Goal: Transaction & Acquisition: Purchase product/service

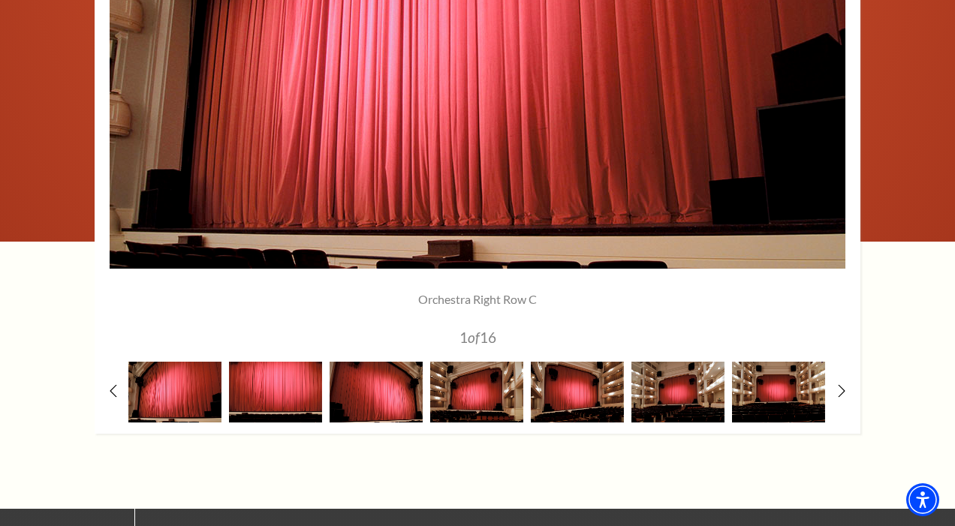
scroll to position [1252, 0]
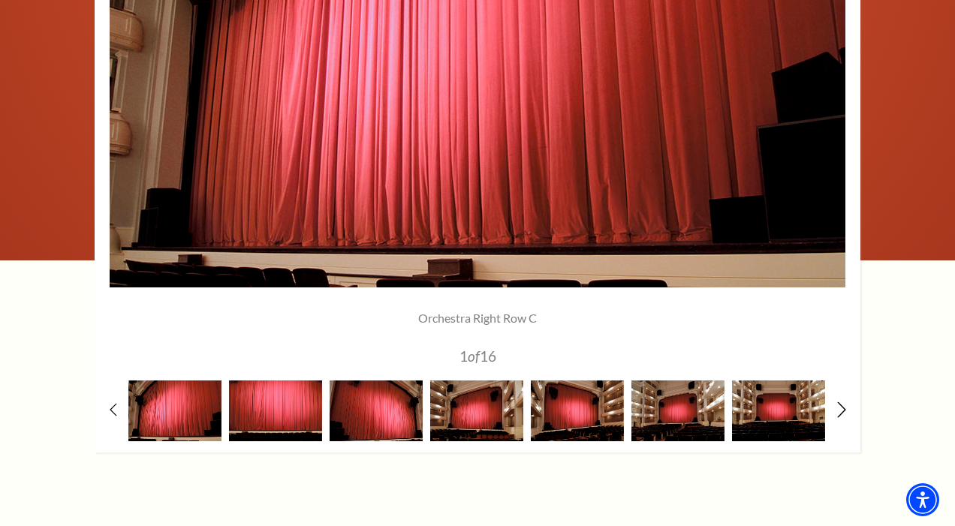
click at [844, 413] on icon at bounding box center [842, 410] width 10 height 16
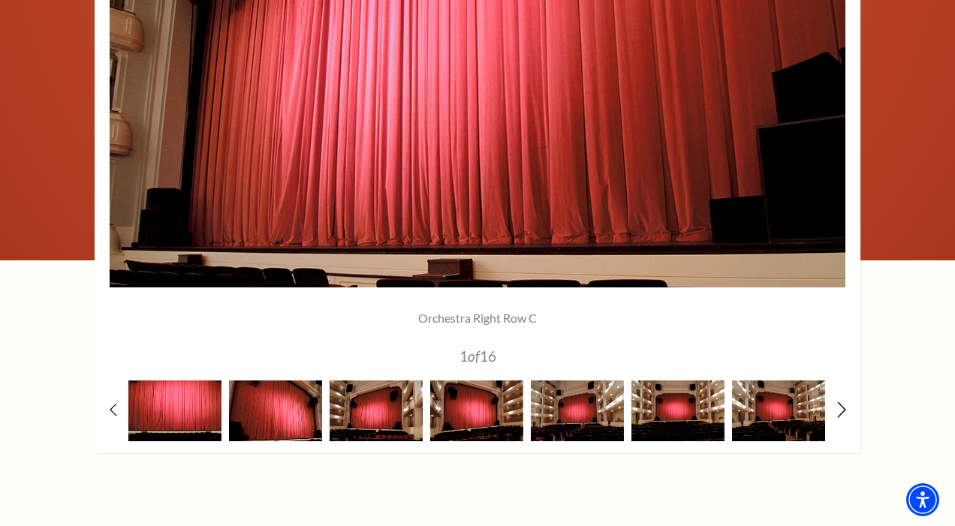
click at [844, 413] on icon at bounding box center [842, 410] width 10 height 16
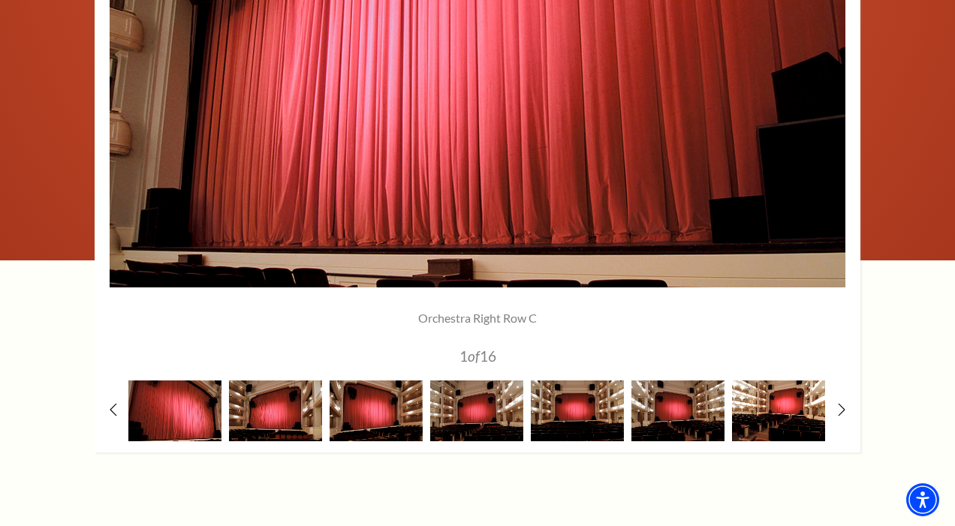
click at [777, 422] on img at bounding box center [778, 411] width 93 height 61
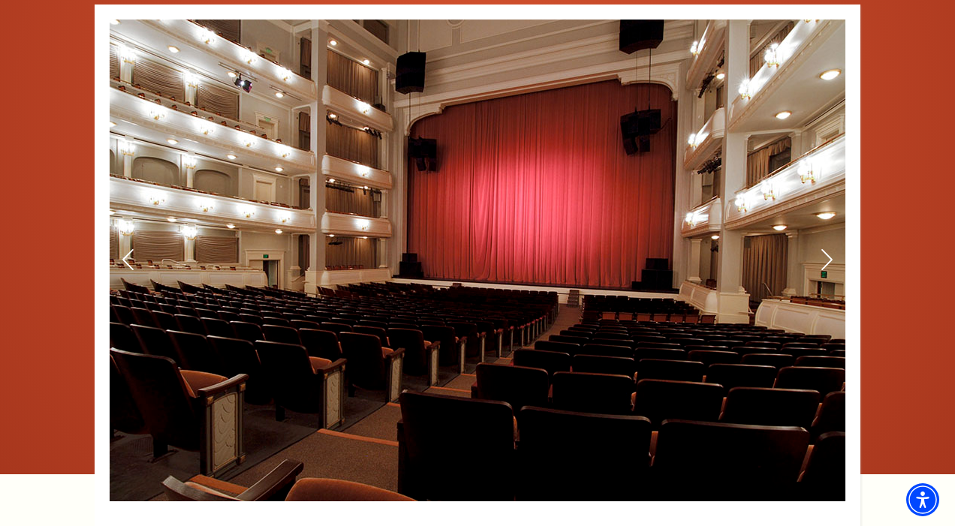
scroll to position [1041, 0]
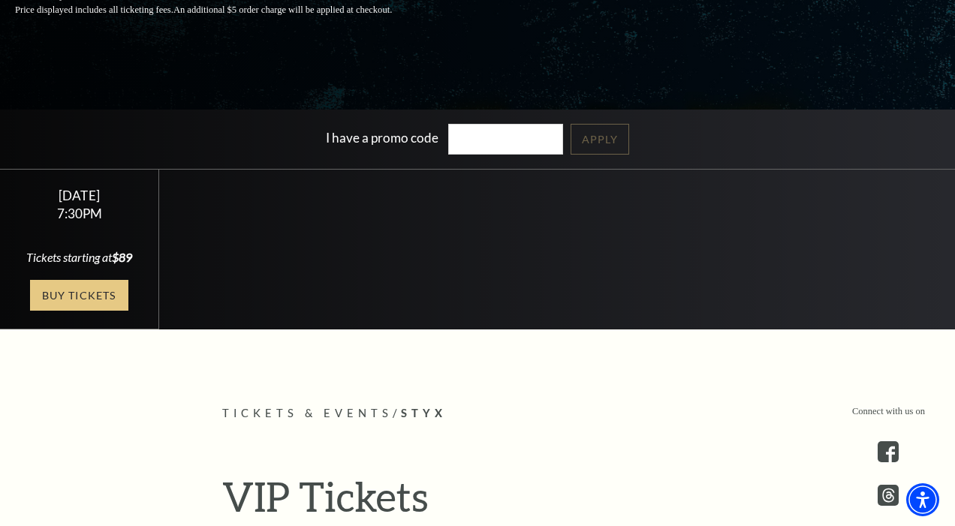
scroll to position [297, 0]
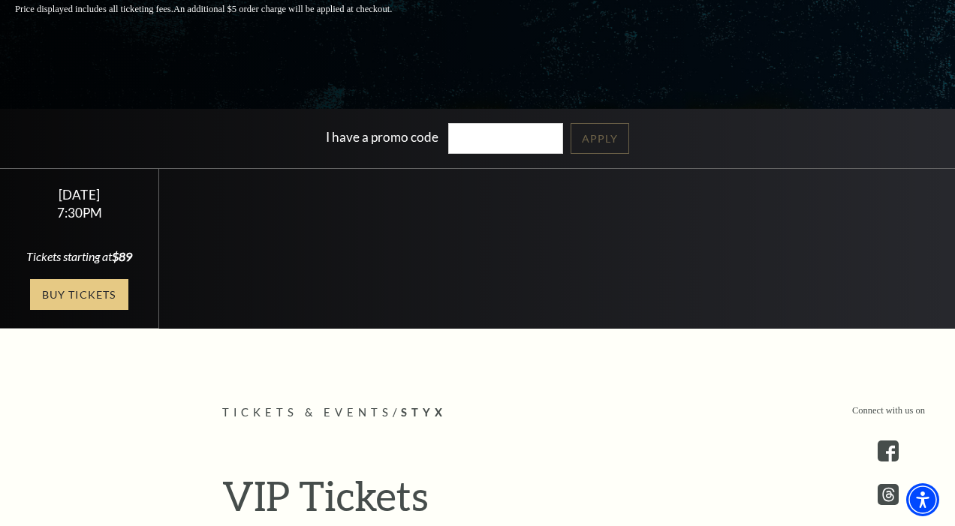
click at [73, 310] on link "Buy Tickets" at bounding box center [79, 294] width 98 height 31
click at [80, 304] on link "Buy Tickets" at bounding box center [79, 294] width 98 height 31
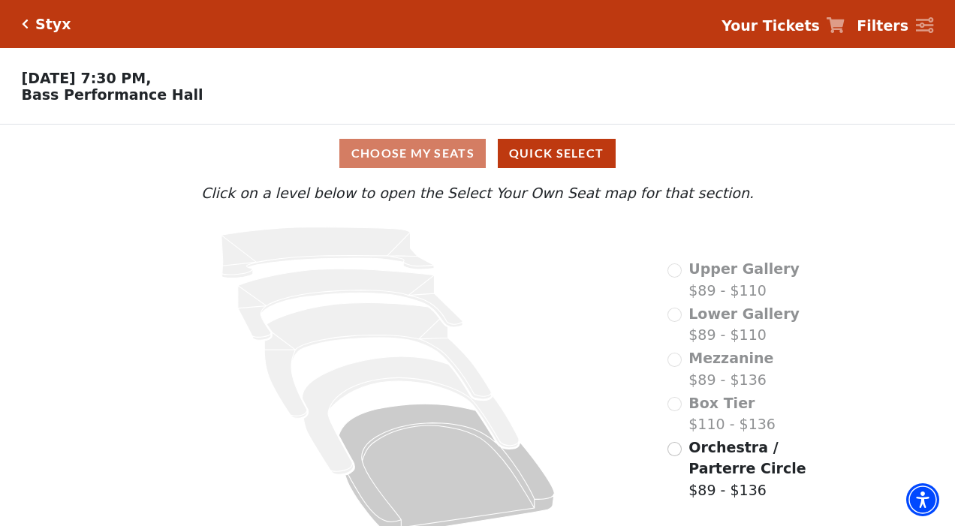
click at [98, 309] on div "Choose My Seats Quick Select Current Level Click on a level below to open the S…" at bounding box center [477, 334] width 955 height 419
